Goal: Check status

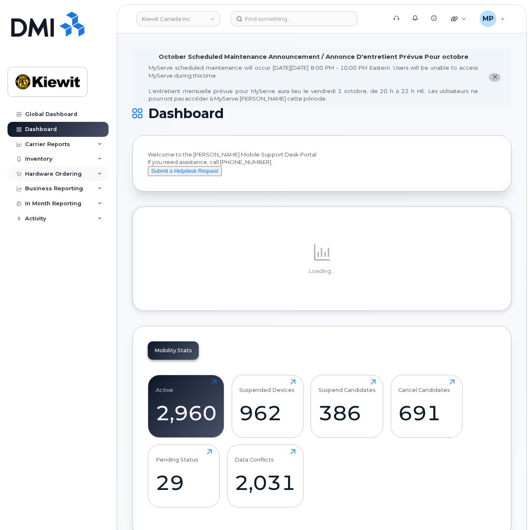
click at [63, 174] on div "Hardware Ordering" at bounding box center [53, 174] width 57 height 7
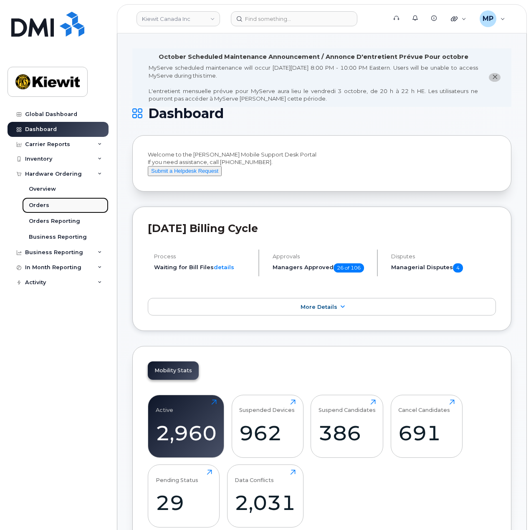
click at [57, 209] on link "Orders" at bounding box center [65, 205] width 86 height 16
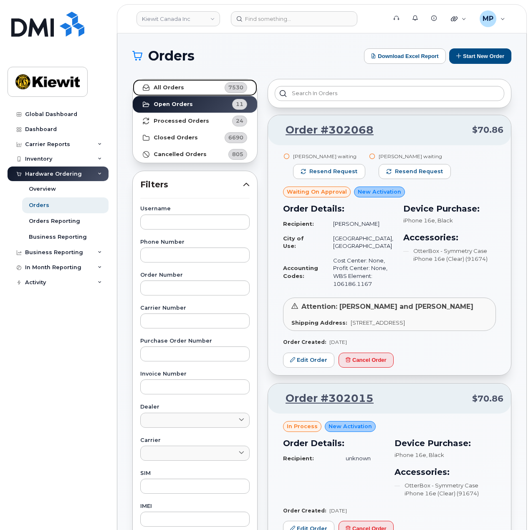
click at [181, 79] on link "All Orders 7530" at bounding box center [195, 87] width 124 height 17
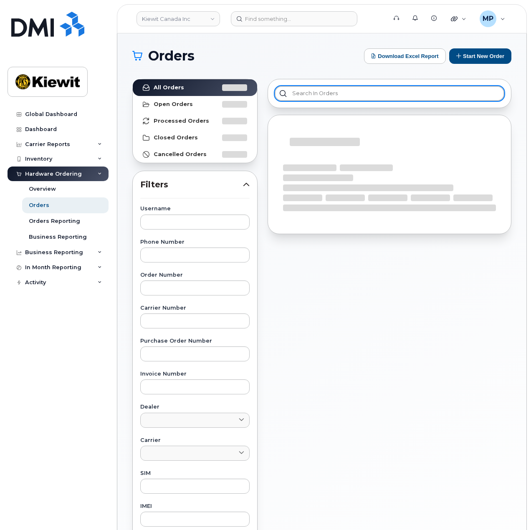
click at [350, 90] on input "text" at bounding box center [388, 93] width 229 height 15
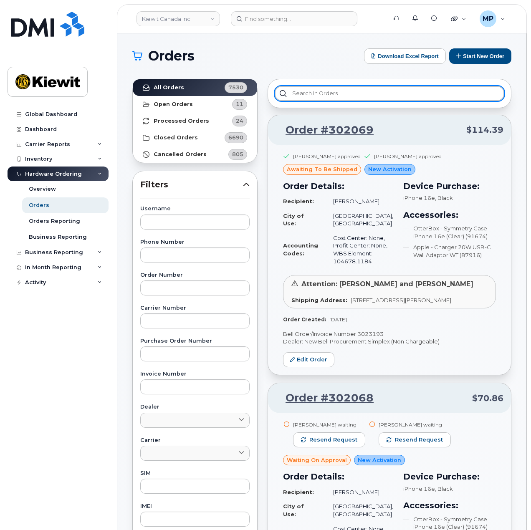
paste input "302002"
type input "302002"
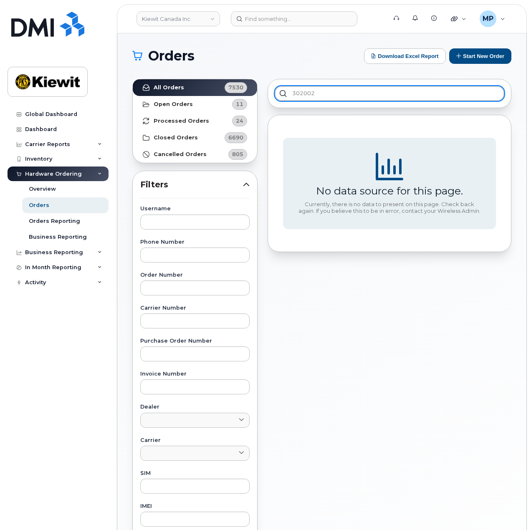
drag, startPoint x: 326, startPoint y: 92, endPoint x: 253, endPoint y: 85, distance: 73.3
click at [253, 85] on div "All Orders 7530 Open Orders 11 Processed Orders 24 Closed Orders 6690 Cancelled…" at bounding box center [321, 367] width 389 height 586
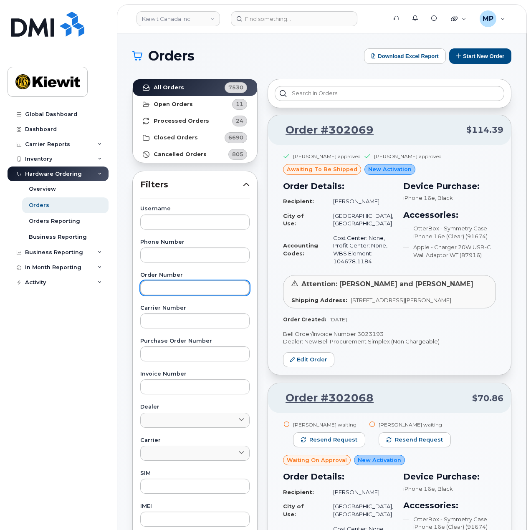
click at [176, 286] on input "text" at bounding box center [194, 287] width 109 height 15
paste input "302002"
type input "302002"
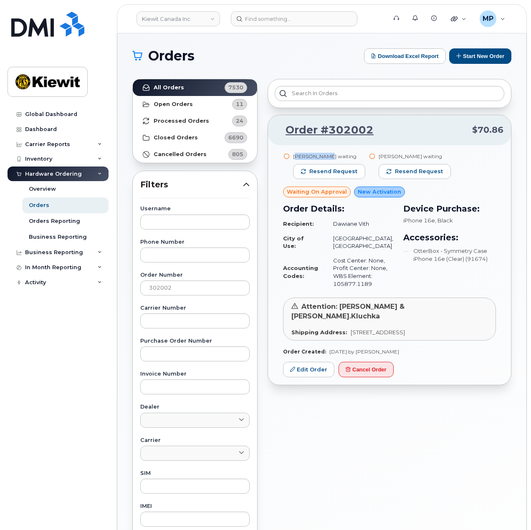
drag, startPoint x: 322, startPoint y: 154, endPoint x: 295, endPoint y: 151, distance: 27.2
click at [295, 153] on div "[PERSON_NAME] waiting" at bounding box center [329, 156] width 72 height 7
click at [328, 153] on div "[PERSON_NAME] waiting" at bounding box center [329, 156] width 72 height 7
drag, startPoint x: 322, startPoint y: 154, endPoint x: 293, endPoint y: 157, distance: 28.9
click at [293, 157] on div "[PERSON_NAME] waiting" at bounding box center [329, 156] width 72 height 7
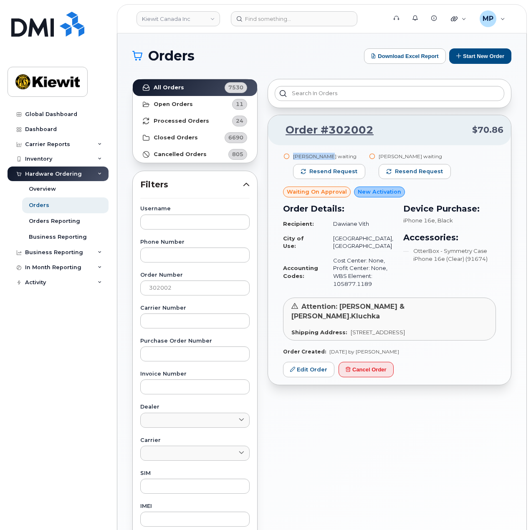
copy div "[PERSON_NAME]"
drag, startPoint x: 377, startPoint y: 421, endPoint x: 380, endPoint y: 399, distance: 21.5
click at [377, 421] on div "Order #302002 $70.86 [PERSON_NAME] waiting Resend request [PERSON_NAME] waiting…" at bounding box center [389, 367] width 254 height 586
